Goal: Transaction & Acquisition: Download file/media

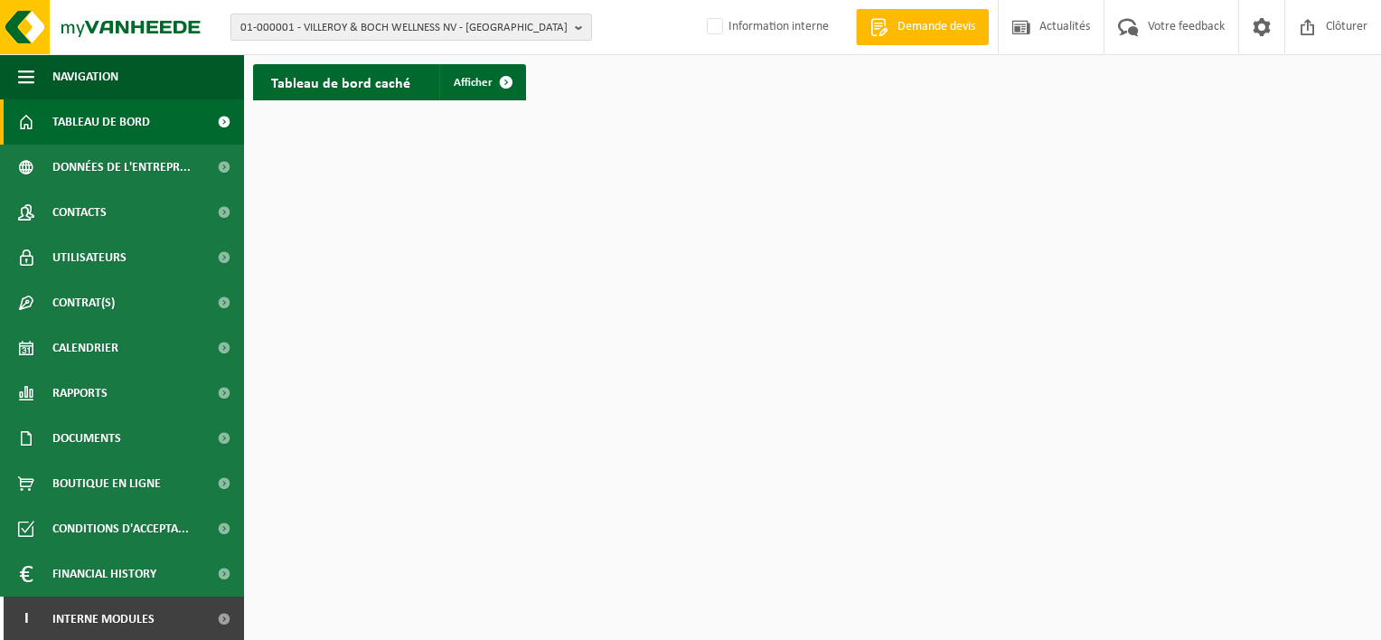
click at [432, 25] on span "01-000001 - VILLEROY & BOCH WELLNESS NV - ROESELARE" at bounding box center [403, 27] width 327 height 27
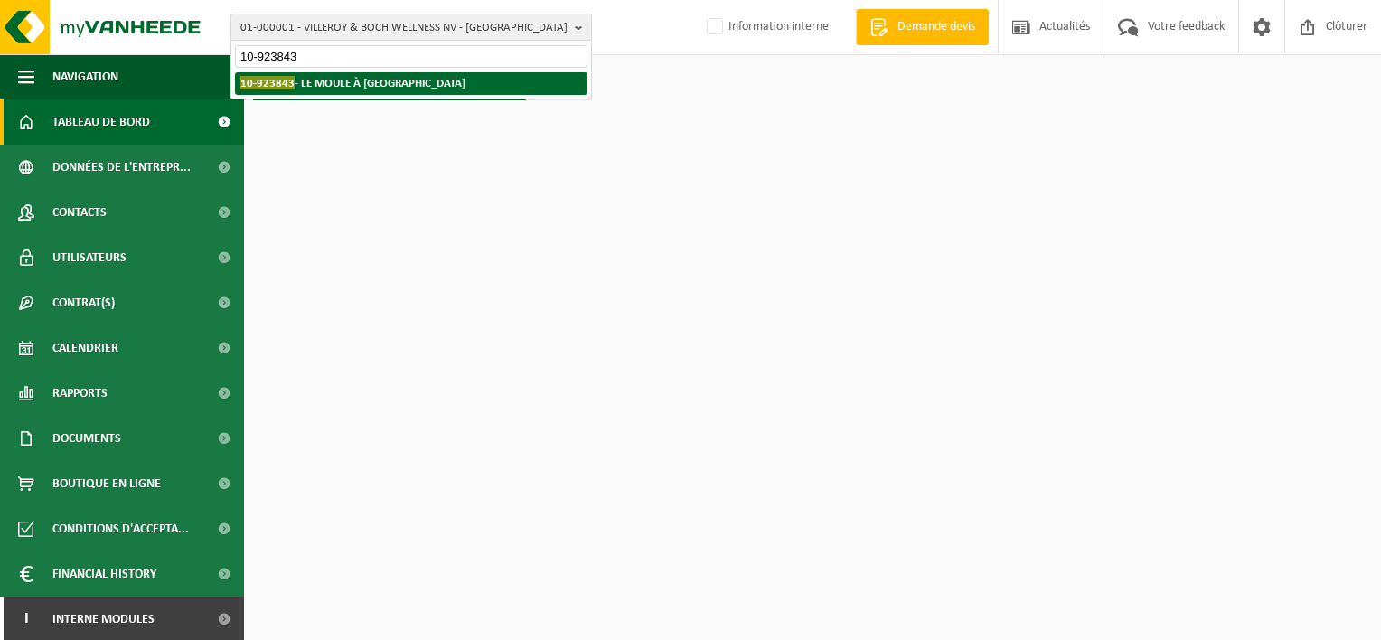
type input "10-923843"
click at [378, 80] on strong "10-923843 - LE MOULE À GÂTEAU - SAINT-GEORGES-SUR-MEUSE" at bounding box center [352, 83] width 225 height 14
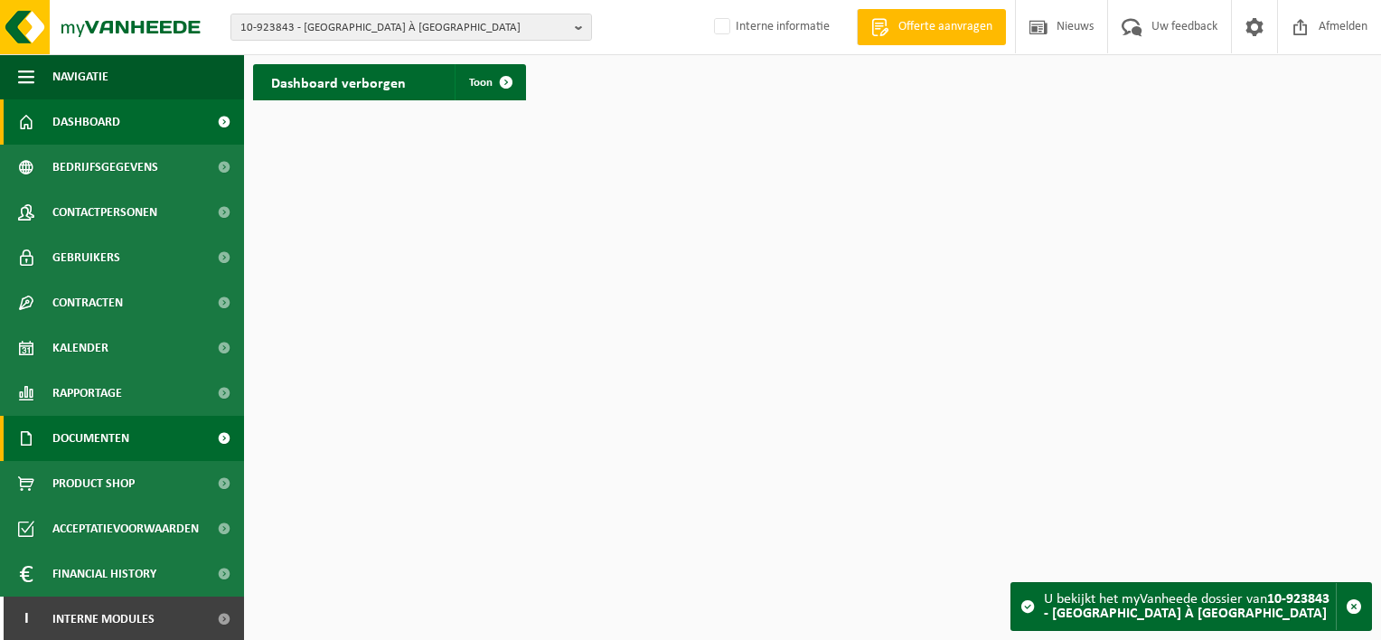
click at [108, 444] on span "Documenten" at bounding box center [90, 438] width 77 height 45
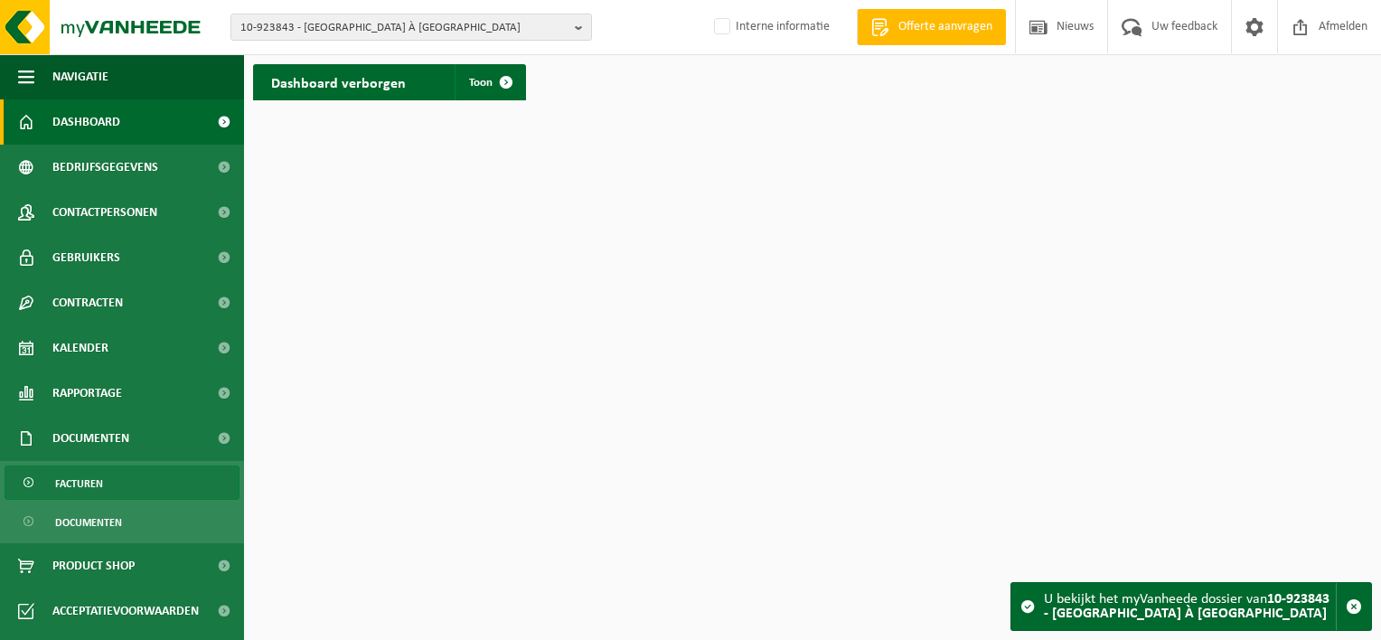
click at [107, 478] on link "Facturen" at bounding box center [122, 483] width 235 height 34
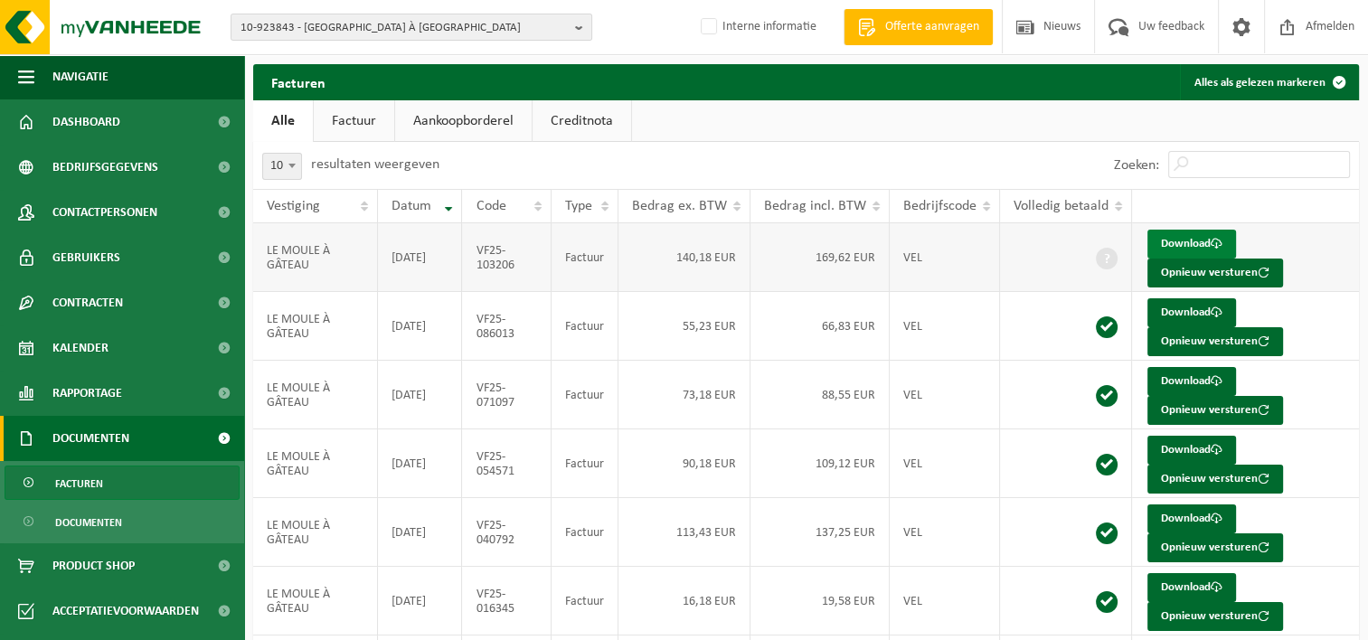
click at [1195, 246] on link "Download" at bounding box center [1191, 244] width 89 height 29
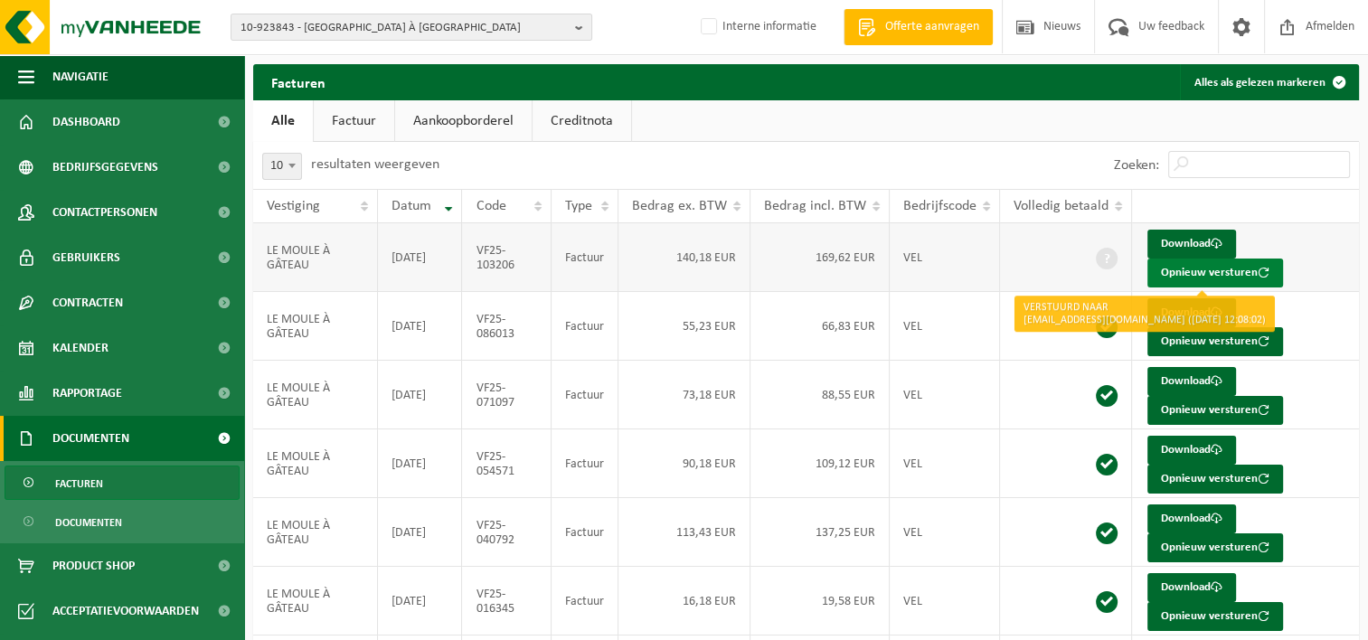
click at [1199, 271] on button "Opnieuw versturen" at bounding box center [1215, 273] width 136 height 29
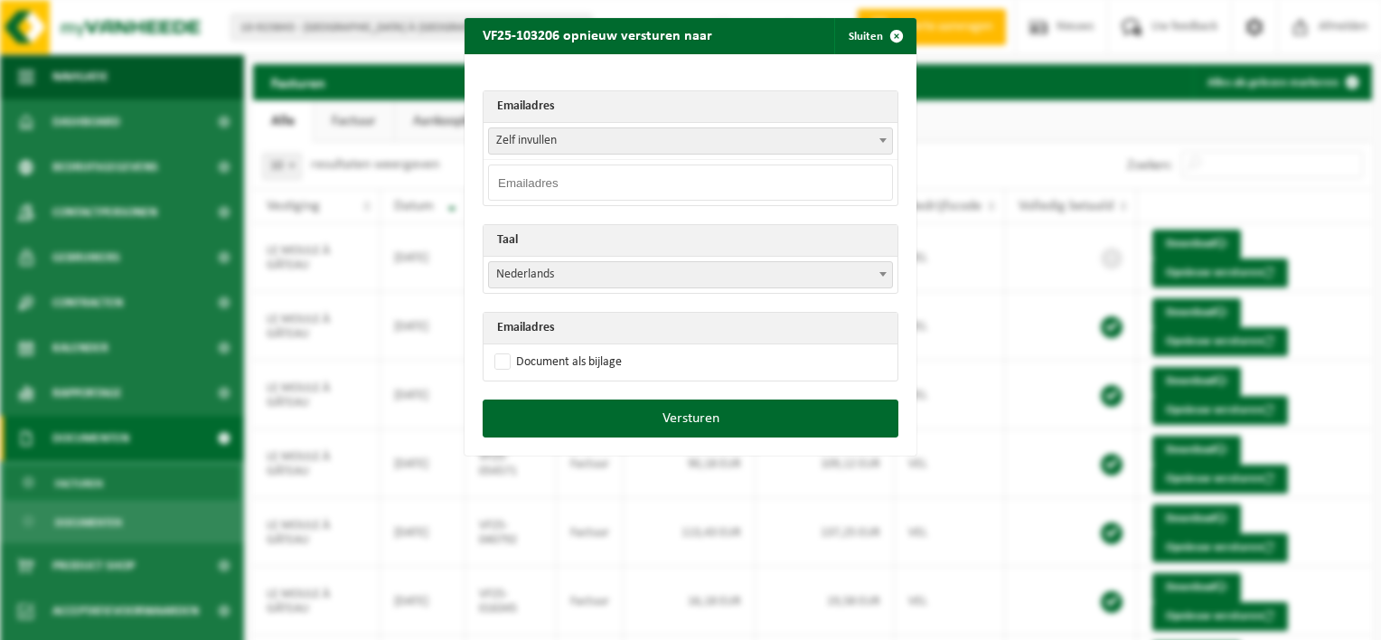
click at [573, 144] on span "Zelf invullen" at bounding box center [690, 140] width 403 height 25
click at [885, 33] on span "button" at bounding box center [897, 36] width 36 height 36
